Goal: Transaction & Acquisition: Purchase product/service

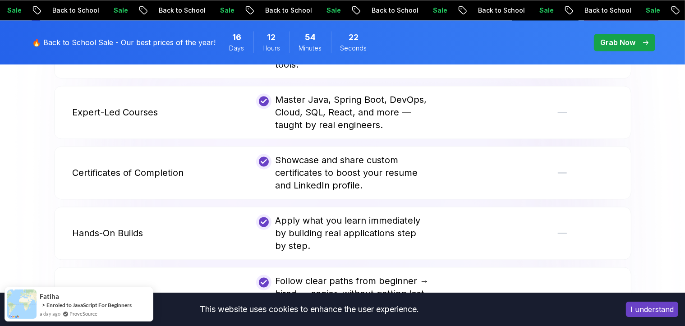
scroll to position [2118, 0]
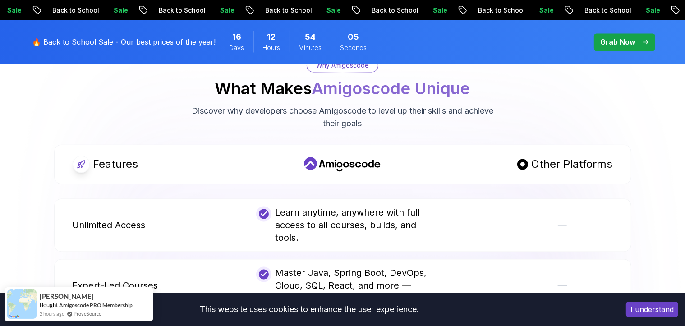
scroll to position [1668, 0]
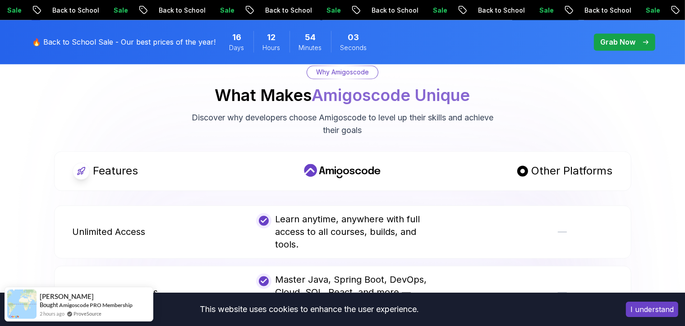
click at [579, 164] on p "Other Platforms" at bounding box center [571, 171] width 81 height 14
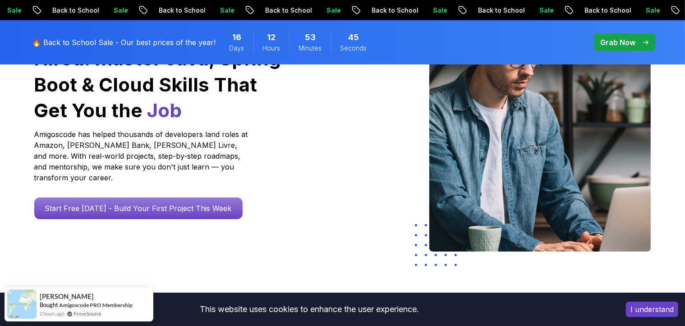
scroll to position [0, 0]
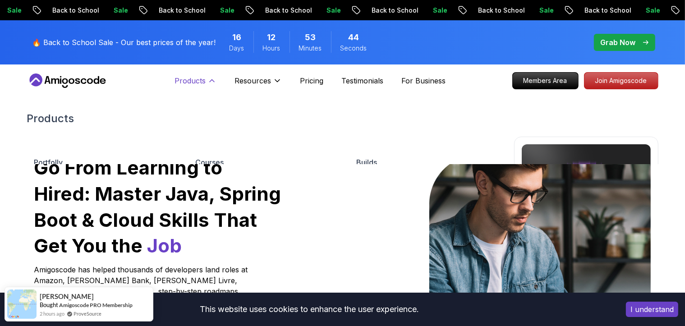
click at [213, 82] on icon at bounding box center [211, 80] width 9 height 9
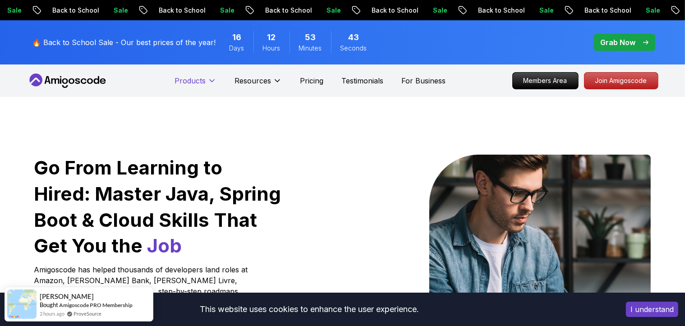
click at [213, 82] on icon at bounding box center [212, 81] width 5 height 2
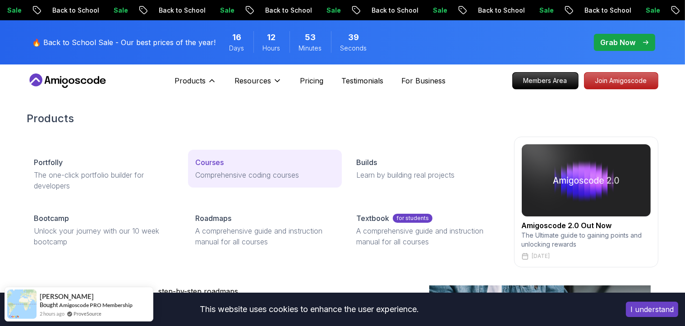
click at [204, 160] on p "Courses" at bounding box center [209, 162] width 28 height 11
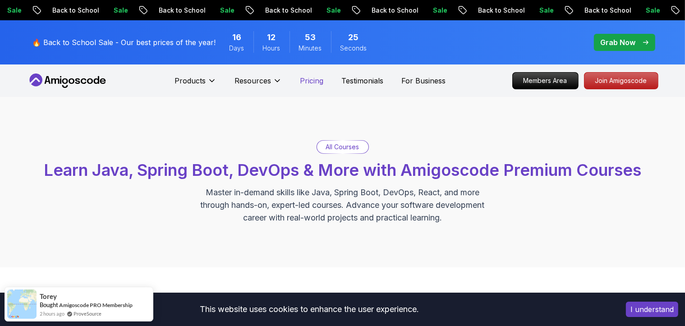
click at [309, 81] on p "Pricing" at bounding box center [311, 80] width 23 height 11
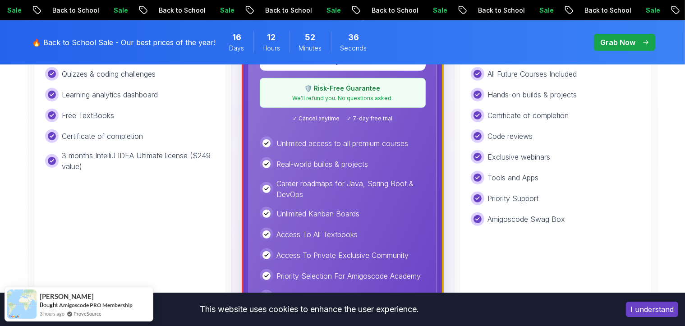
scroll to position [316, 0]
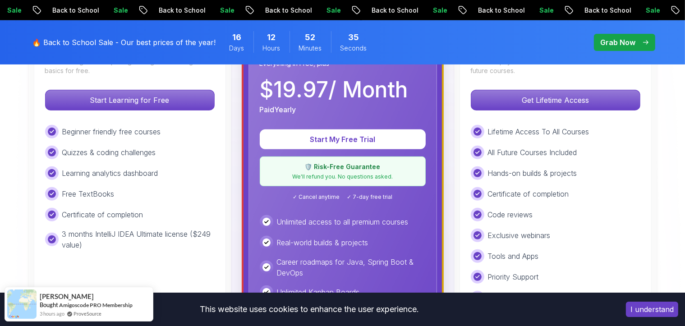
drag, startPoint x: 552, startPoint y: 104, endPoint x: 405, endPoint y: 163, distance: 157.9
click at [552, 104] on p "Get Lifetime Access" at bounding box center [555, 100] width 169 height 20
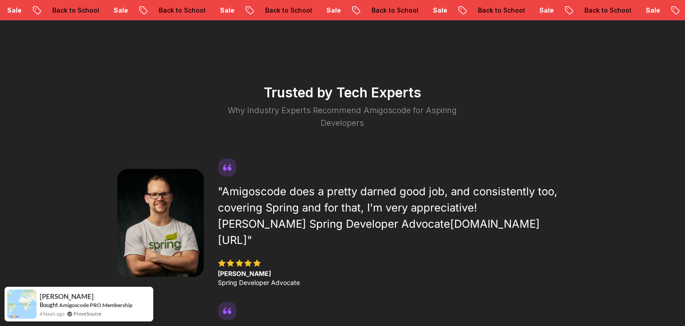
scroll to position [1893, 0]
